Goal: Communication & Community: Answer question/provide support

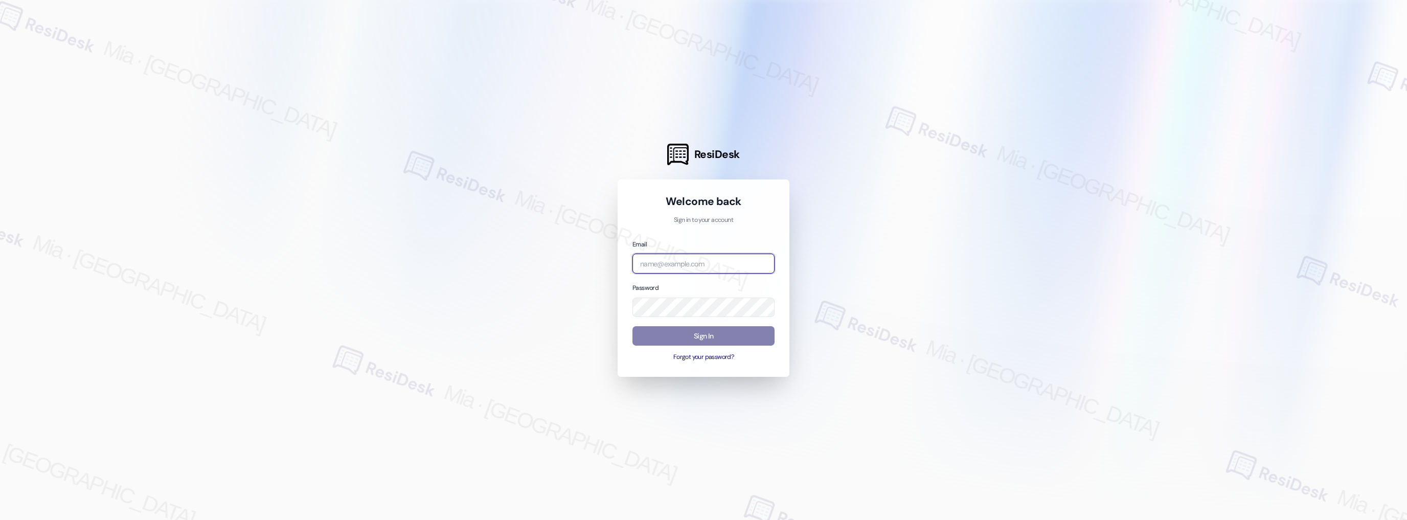
click at [738, 263] on input "email" at bounding box center [703, 264] width 142 height 20
type input "[EMAIL_ADDRESS][DOMAIN_NAME]"
click at [715, 333] on button "Sign In" at bounding box center [703, 336] width 142 height 20
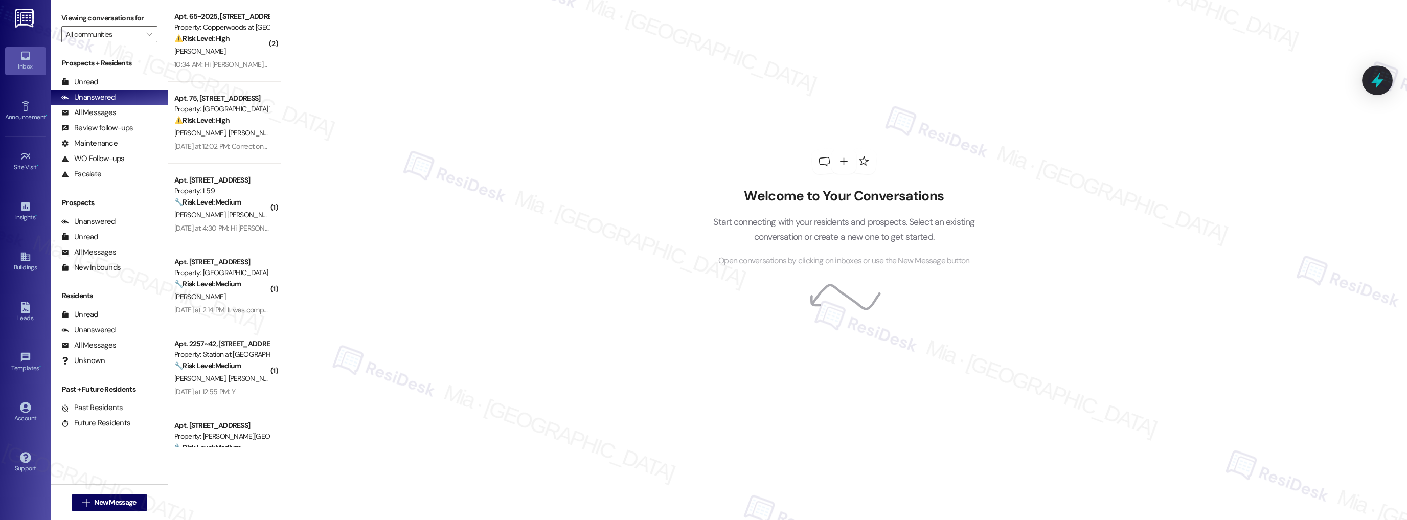
click at [1378, 82] on icon at bounding box center [1377, 81] width 12 height 16
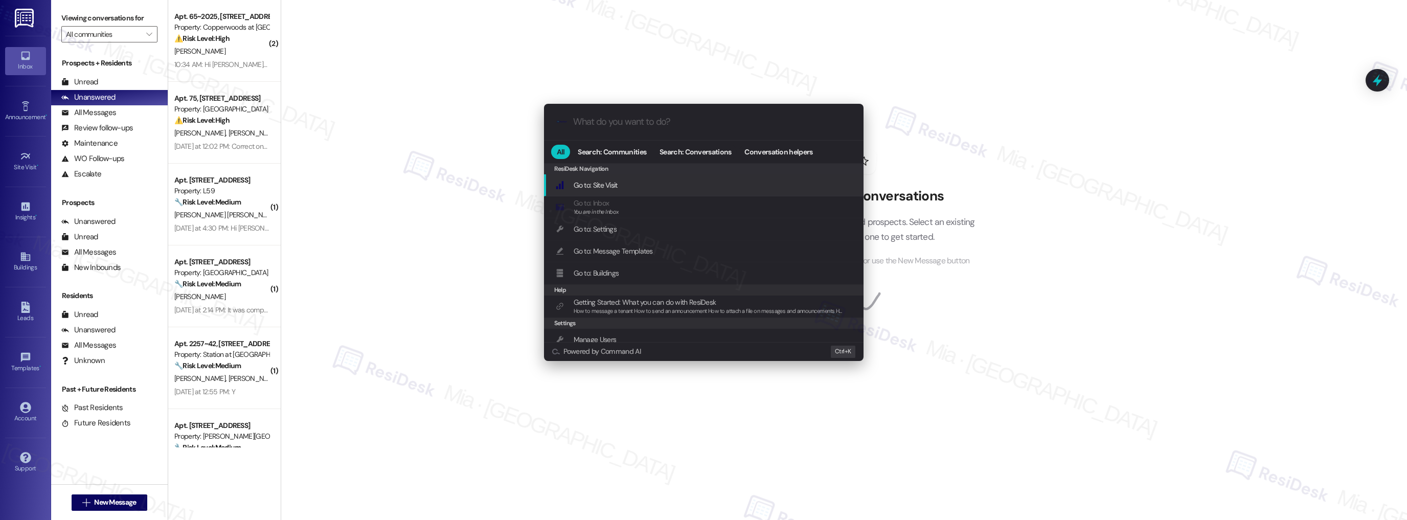
click at [674, 121] on input "What do you want to do?" at bounding box center [712, 122] width 278 height 11
type input "m"
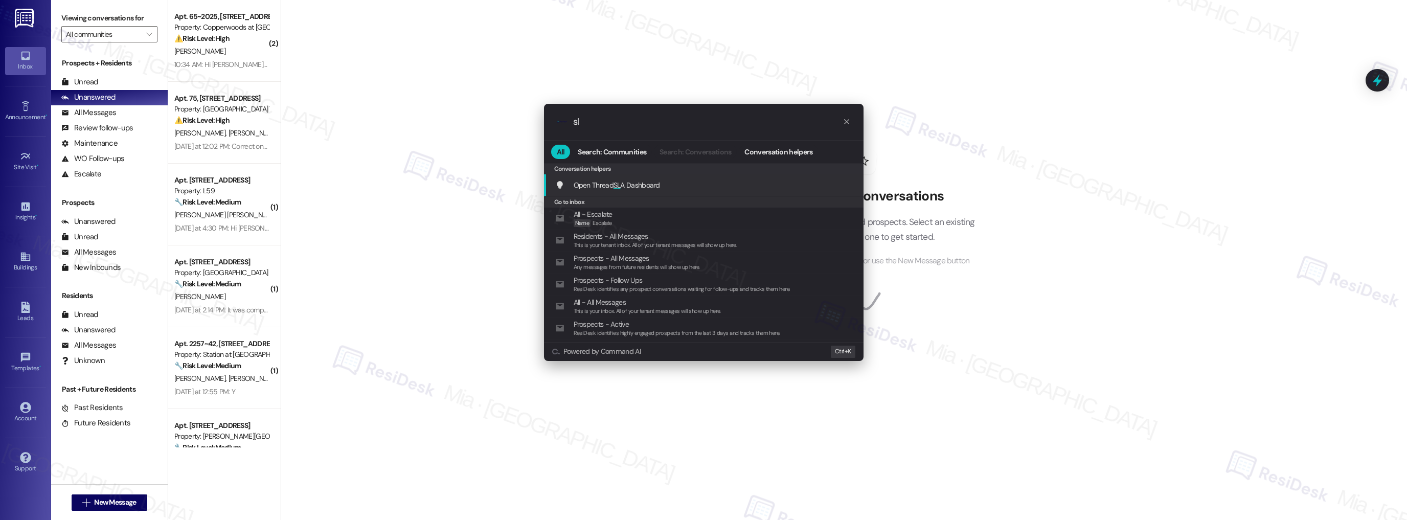
type input "sl"
click at [627, 182] on span "Open Thread SL A Dashboard" at bounding box center [617, 184] width 86 height 9
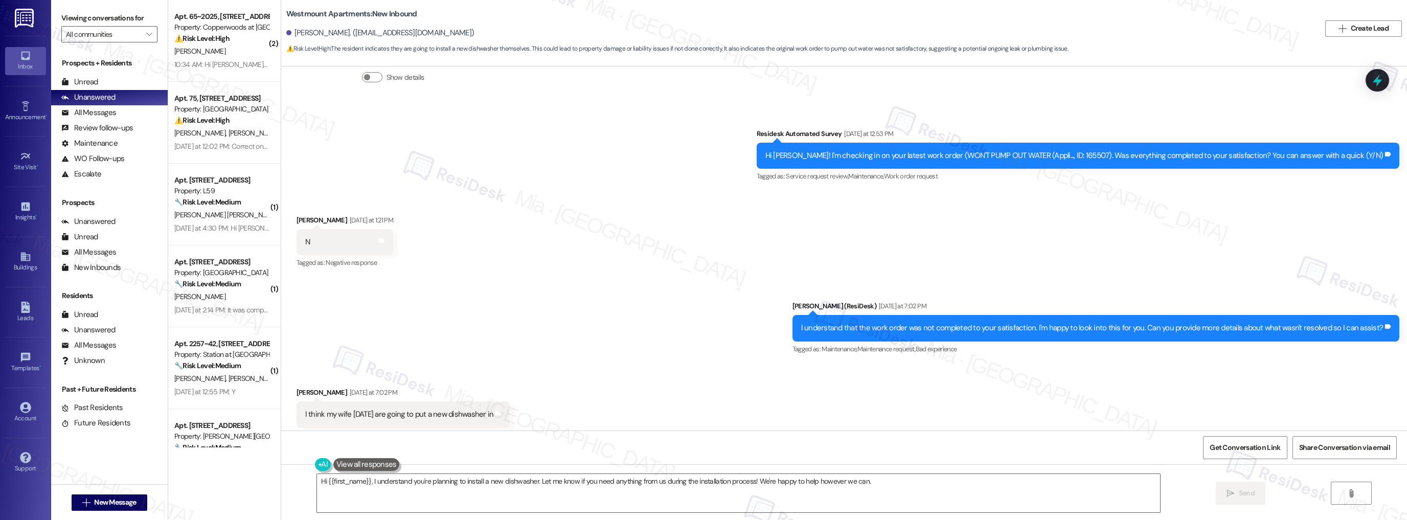
scroll to position [6946, 0]
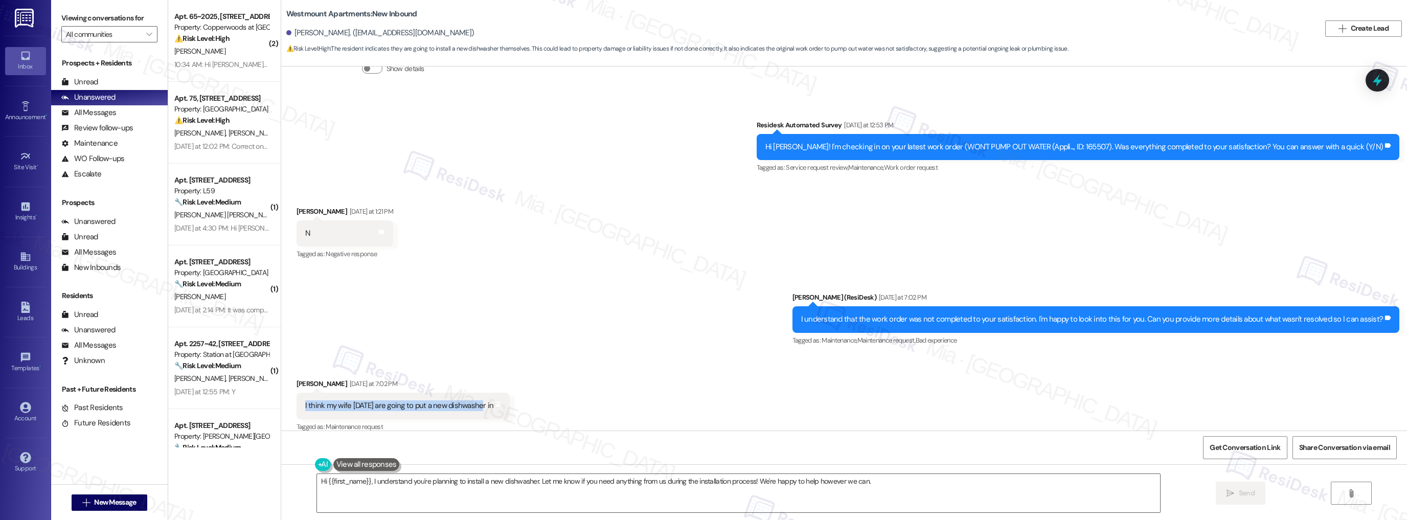
drag, startPoint x: 294, startPoint y: 395, endPoint x: 474, endPoint y: 394, distance: 180.0
click at [474, 394] on div "I think my wife today are going to put a new dishwasher in Tags and notes" at bounding box center [404, 406] width 214 height 26
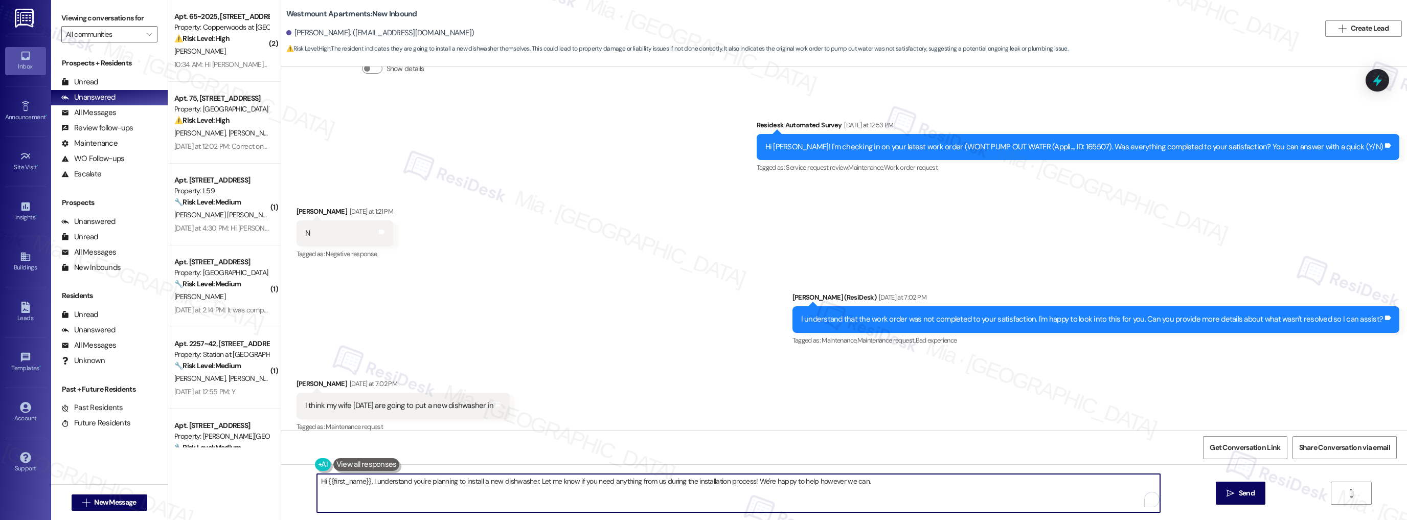
drag, startPoint x: 364, startPoint y: 481, endPoint x: 322, endPoint y: 481, distance: 41.9
click at [322, 481] on textarea "Hi {{first_name}}, I understand you're planning to install a new dishwasher. Le…" at bounding box center [739, 493] width 844 height 38
click at [380, 481] on textarea "Hi Chris, I understand you're planning to install a new dishwasher. Let me know…" at bounding box center [739, 493] width 844 height 38
click at [338, 482] on textarea "Hi Chris, I understand you're planning to install a new dishwasher. Let me know…" at bounding box center [739, 493] width 844 height 38
click at [343, 481] on textarea "Hi Chris, I understand you're planning to install a new dishwasher. Let me know…" at bounding box center [739, 493] width 844 height 38
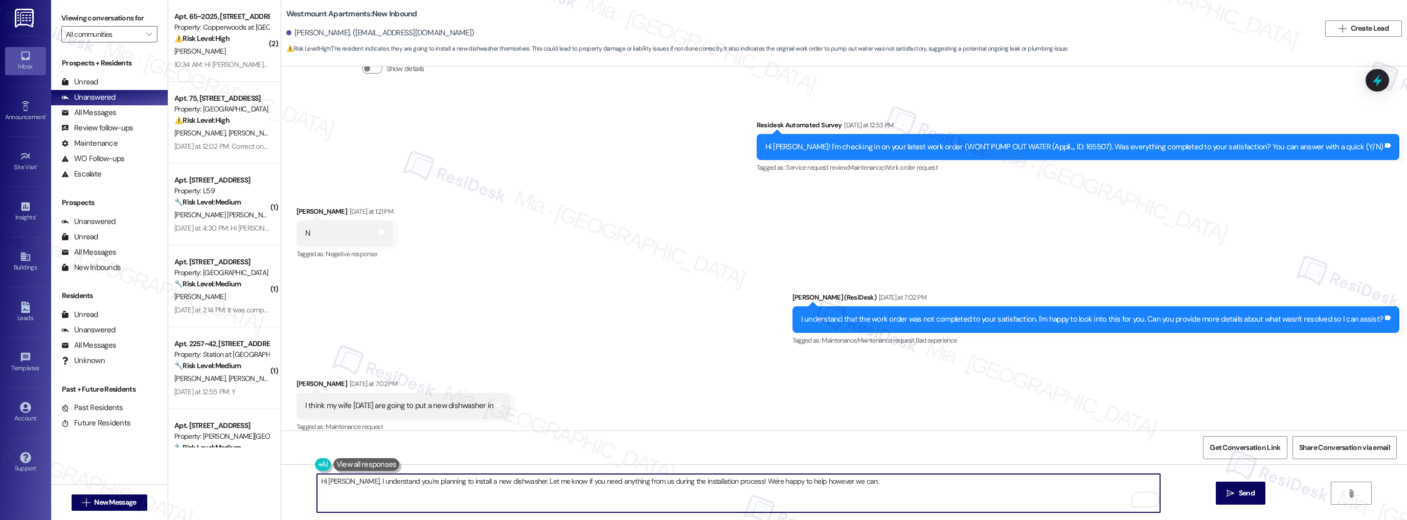
click at [386, 481] on textarea "Hi Chris, I understand you're planning to install a new dishwasher. Let me know…" at bounding box center [739, 493] width 844 height 38
drag, startPoint x: 380, startPoint y: 484, endPoint x: 406, endPoint y: 483, distance: 26.1
click at [406, 483] on textarea "Hi Chris, I understand you're planning to install a new dishwasher. Let me know…" at bounding box center [739, 493] width 844 height 38
click at [339, 482] on textarea "Hi Chris, I understand you're planning to install a new dishwasher. Let me know…" at bounding box center [739, 493] width 844 height 38
drag, startPoint x: 525, startPoint y: 485, endPoint x: 1034, endPoint y: 483, distance: 509.3
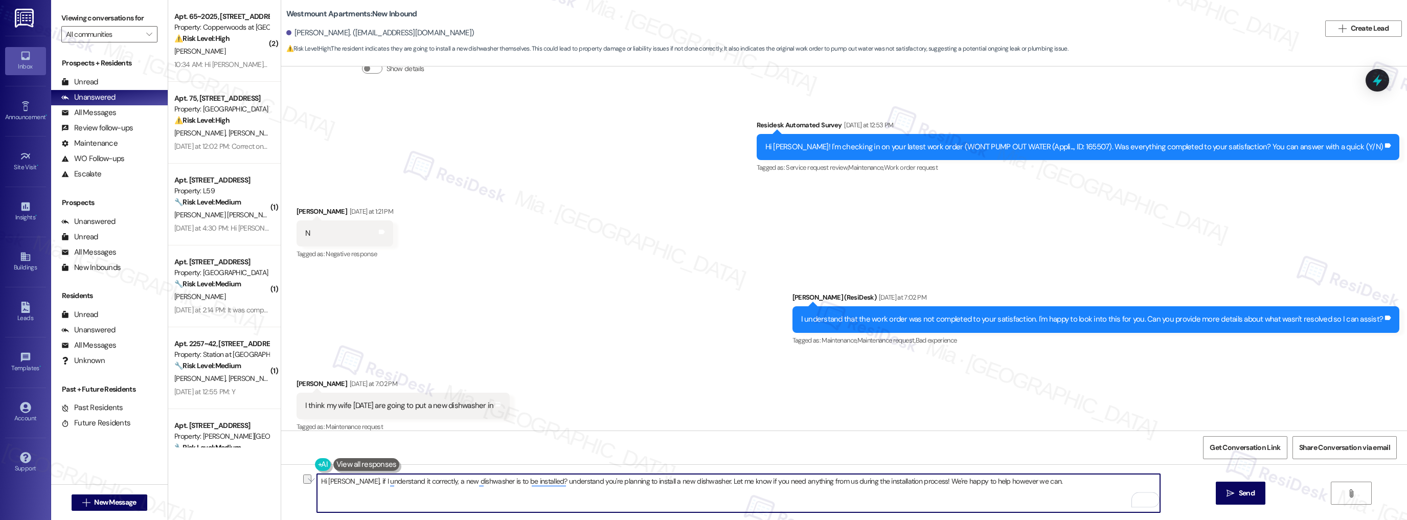
click at [1034, 483] on textarea "Hi Chris, if I understand it correctly, a new dishwasher is to be installed? un…" at bounding box center [739, 493] width 844 height 38
click at [312, 481] on div "Hi Chris, if I understand it correctly, a new dishwasher is to be installed yes…" at bounding box center [844, 502] width 1126 height 77
paste textarea "correctly, a new dishwasher was scheduled to be installed yesterday. Could you …"
type textarea "Hi Chris, if I understand correctly, a new dishwasher was scheduled to be insta…"
click at [1242, 501] on button " Send" at bounding box center [1241, 493] width 50 height 23
